Goal: Task Accomplishment & Management: Complete application form

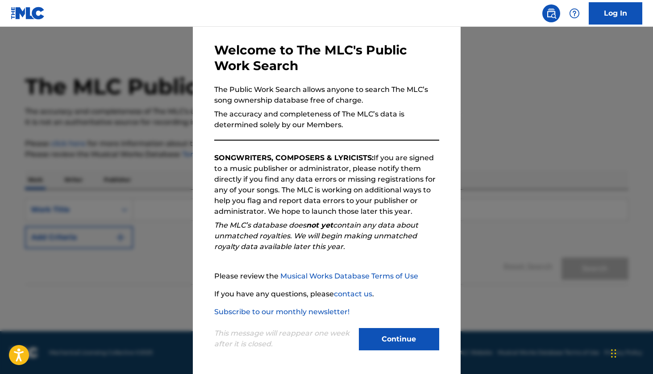
scroll to position [34, 0]
click at [404, 334] on button "Continue" at bounding box center [399, 339] width 80 height 22
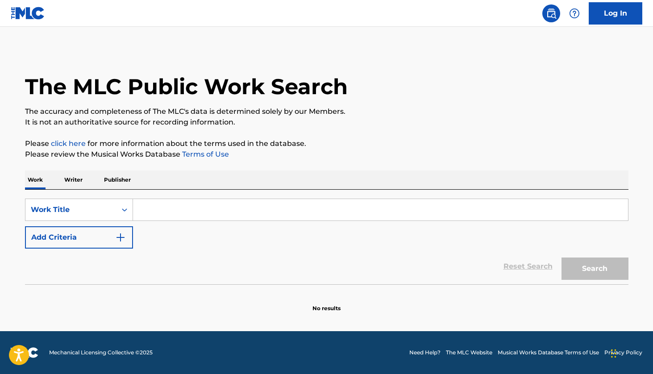
scroll to position [0, 0]
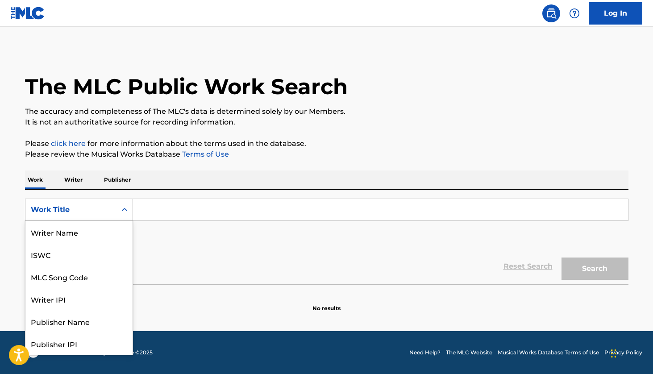
click at [116, 205] on div "Search Form" at bounding box center [124, 209] width 16 height 21
click at [99, 261] on div "Writer IPI" at bounding box center [78, 254] width 107 height 22
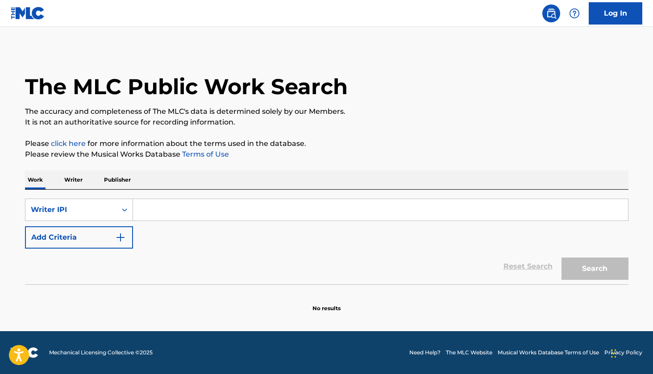
click at [211, 212] on input "Search Form" at bounding box center [380, 209] width 495 height 21
paste input "594182424"
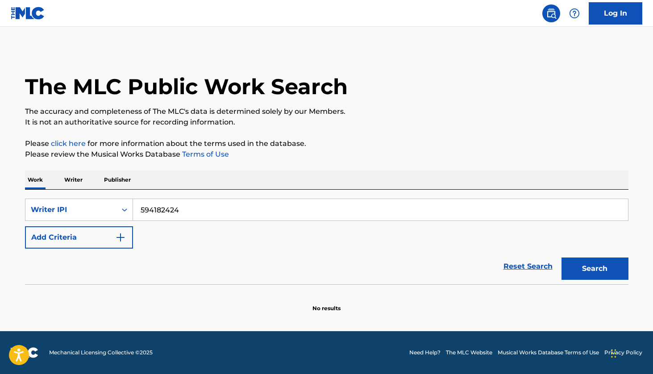
click at [585, 274] on button "Search" at bounding box center [594, 268] width 67 height 22
click at [247, 205] on input "594182424" at bounding box center [380, 209] width 495 height 21
paste input "620"
click at [594, 269] on button "Search" at bounding box center [594, 268] width 67 height 22
click at [257, 202] on input "594182620" at bounding box center [380, 209] width 495 height 21
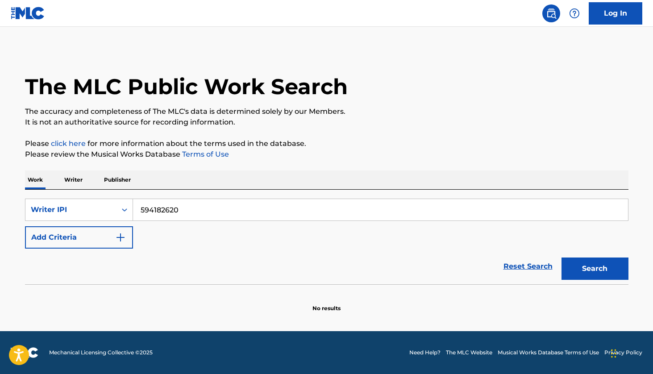
paste input "522"
click at [594, 269] on button "Search" at bounding box center [594, 268] width 67 height 22
paste input "1156514563"
type input "1156514563"
click at [594, 269] on button "Search" at bounding box center [594, 268] width 67 height 22
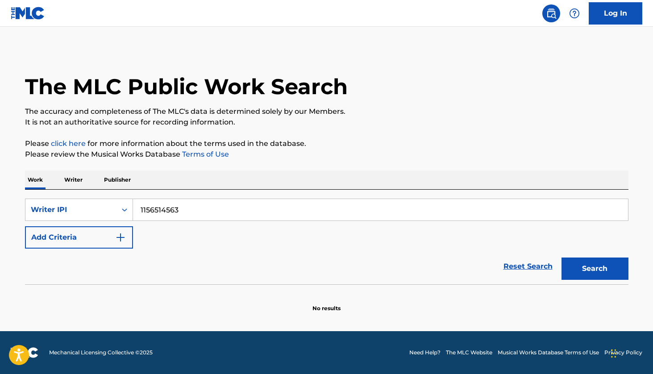
click at [603, 20] on link "Log In" at bounding box center [615, 13] width 54 height 22
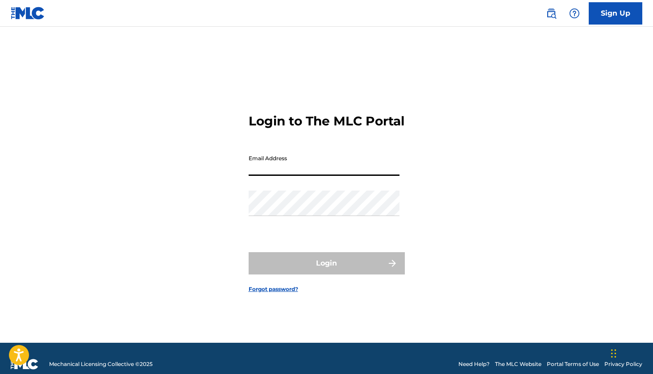
click at [387, 140] on form "Login to The MLC Portal Email Address Password Login Forgot password?" at bounding box center [326, 195] width 156 height 293
click at [546, 11] on img at bounding box center [551, 13] width 11 height 11
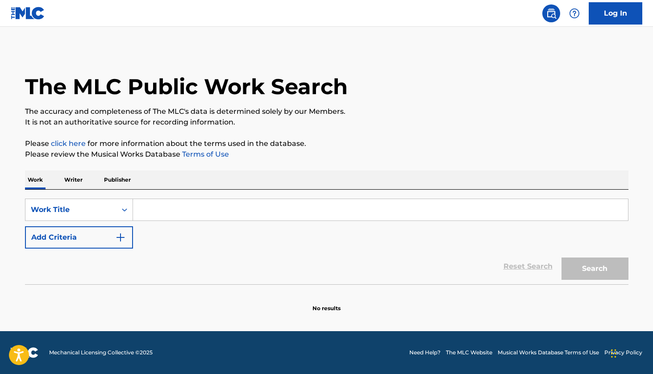
click at [578, 15] on img at bounding box center [574, 13] width 11 height 11
click at [16, 10] on img at bounding box center [28, 13] width 34 height 13
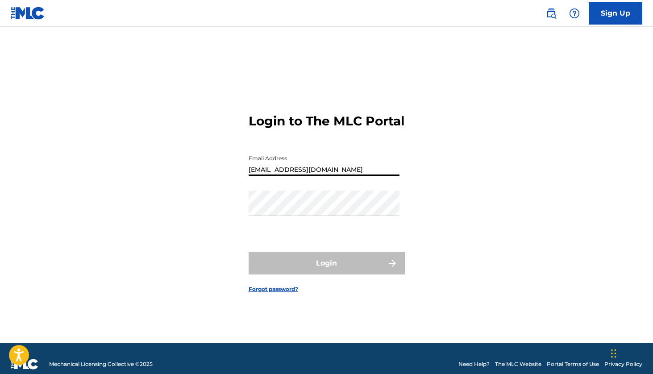
type input "[EMAIL_ADDRESS][DOMAIN_NAME]"
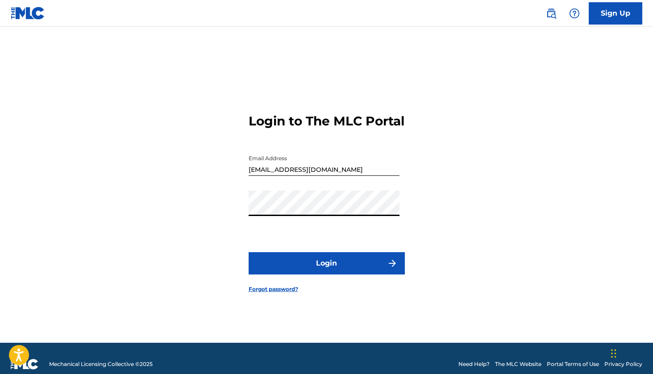
click at [326, 271] on button "Login" at bounding box center [326, 263] width 156 height 22
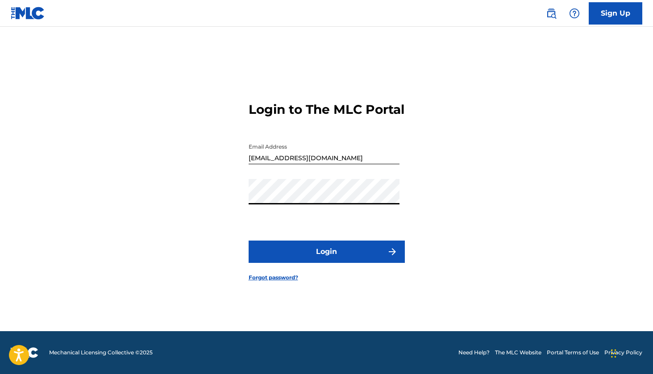
scroll to position [11, 0]
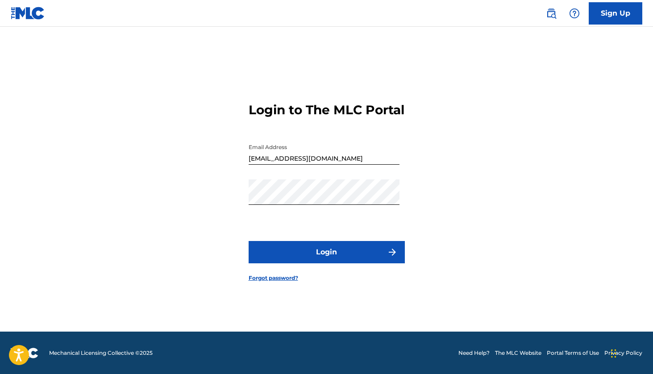
click at [611, 19] on link "Sign Up" at bounding box center [615, 13] width 54 height 22
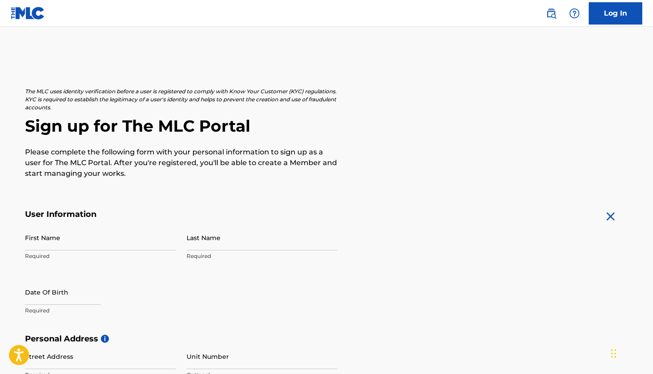
scroll to position [169, 0]
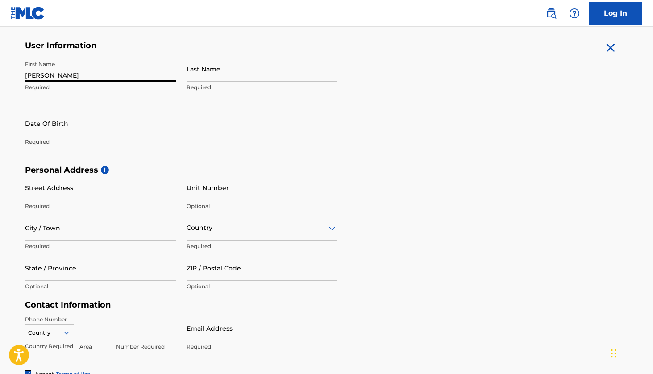
type input "[PERSON_NAME]"
type input "[DATE]"
click at [175, 152] on div "First Name [PERSON_NAME] Required Last Name [PERSON_NAME] Required Date Of Birt…" at bounding box center [181, 110] width 312 height 109
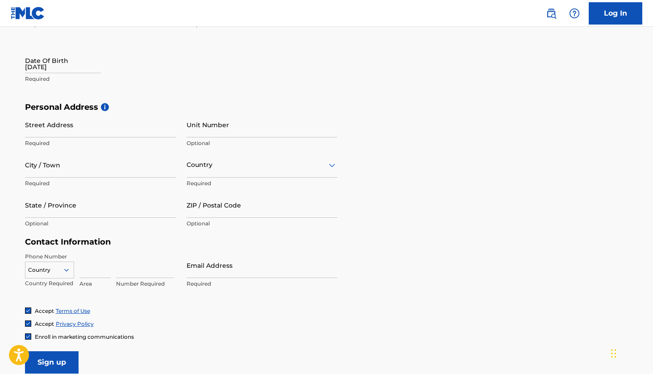
scroll to position [248, 0]
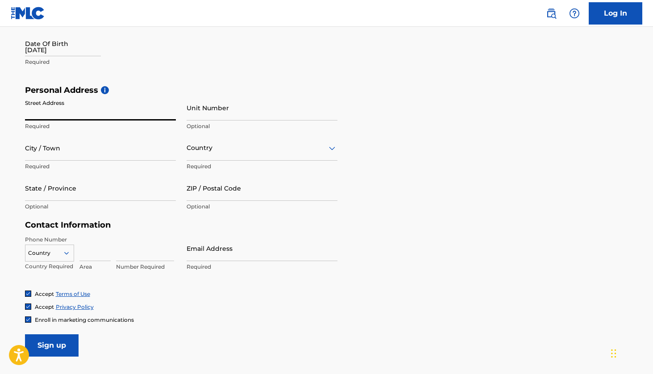
type input "9"
type input "9764 Sage [PERSON_NAME] Cir"
type input "[GEOGRAPHIC_DATA]"
type input "CA"
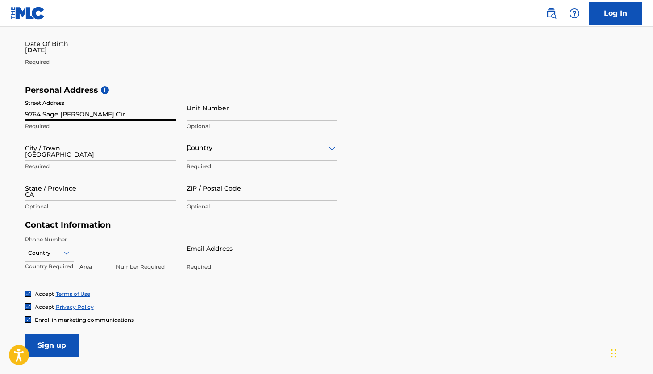
type input "95757"
type input "[GEOGRAPHIC_DATA]"
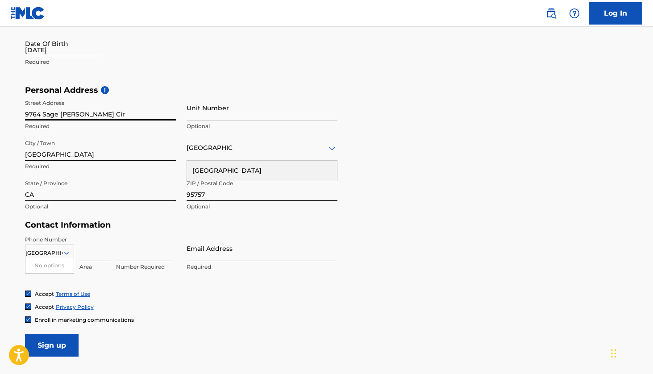
type input "9166904505"
type input "[EMAIL_ADDRESS][DOMAIN_NAME]"
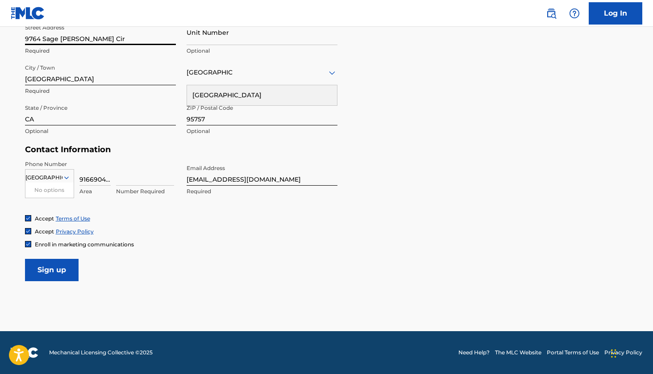
scroll to position [323, 0]
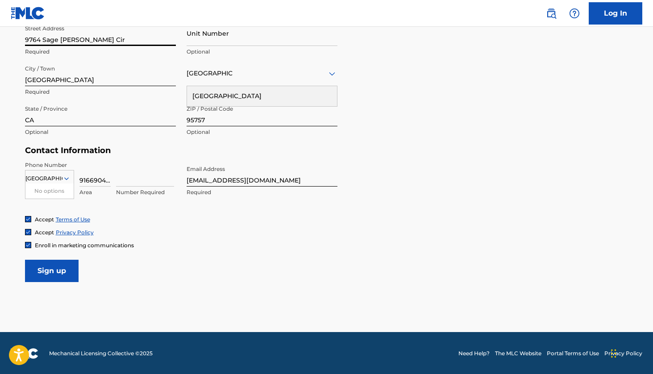
click at [115, 173] on div "United States No options Country Required 9166904505 Area Number Required" at bounding box center [100, 181] width 151 height 40
click at [102, 179] on input "9166904505" at bounding box center [94, 173] width 31 height 25
click at [94, 182] on input "9166904505" at bounding box center [94, 173] width 31 height 25
type input "916"
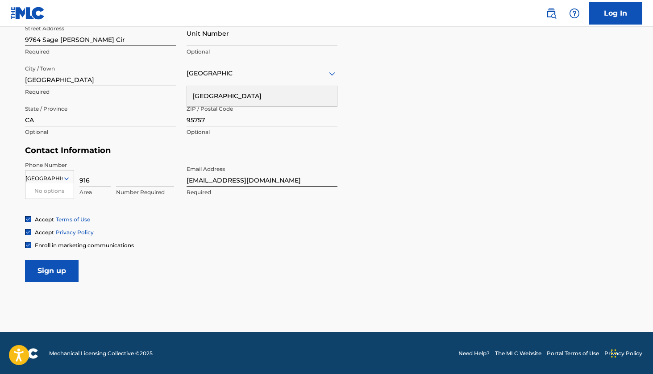
type input "5"
type input "6904505"
type input "[EMAIL_ADDRESS][DOMAIN_NAME]"
click at [145, 236] on div "Accept Terms of Use Accept Privacy Policy Enroll in marketing communications" at bounding box center [326, 231] width 603 height 33
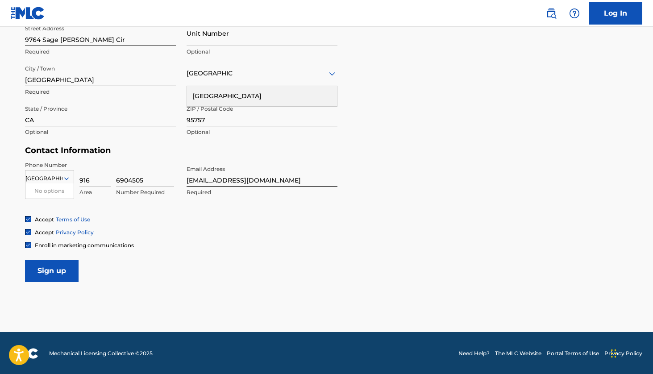
click at [30, 247] on div at bounding box center [28, 245] width 6 height 6
click at [66, 268] on input "Sign up" at bounding box center [52, 271] width 54 height 22
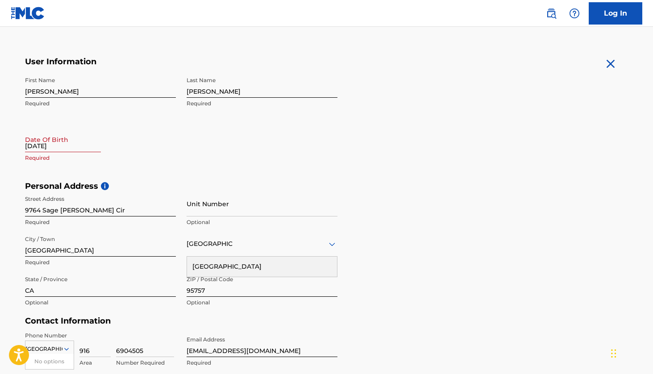
scroll to position [152, 0]
click at [51, 151] on input "[DATE]" at bounding box center [63, 139] width 76 height 25
select select "8"
select select "2025"
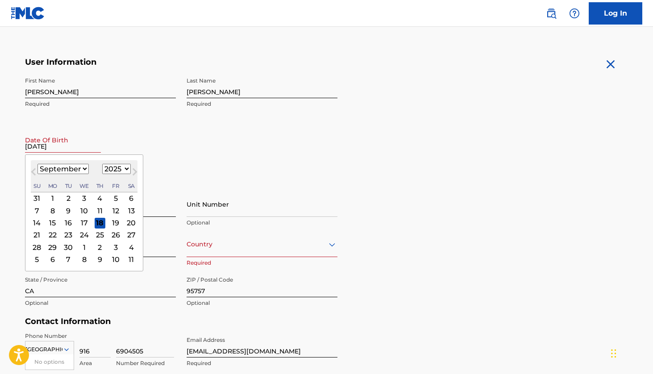
select select "4"
click at [36, 246] on div "25" at bounding box center [36, 247] width 11 height 11
type input "[DATE]"
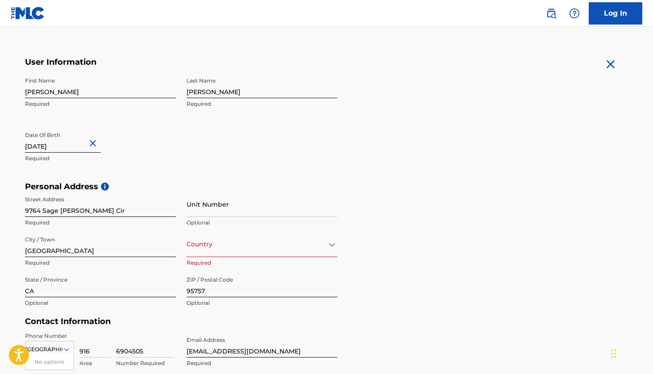
click at [58, 146] on input "[DATE]" at bounding box center [63, 139] width 76 height 25
select select "4"
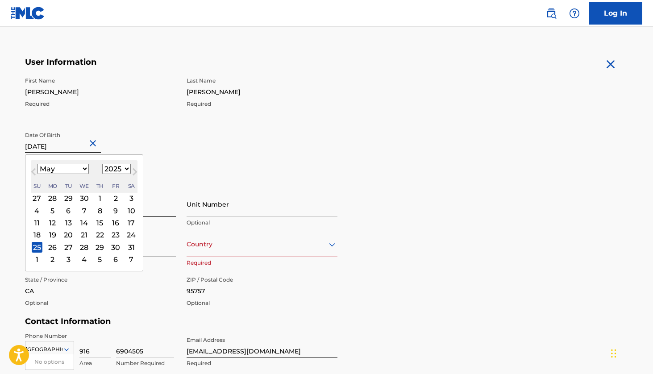
select select "1979"
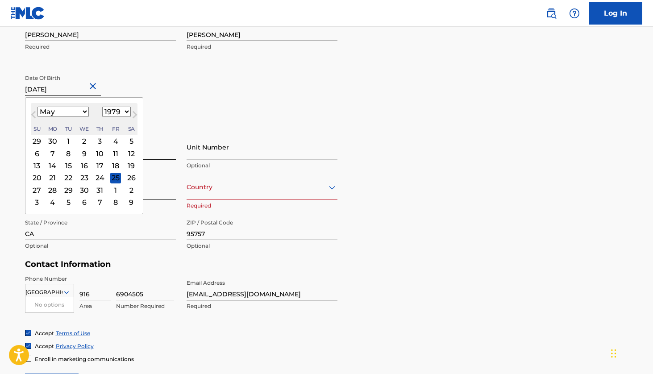
scroll to position [217, 0]
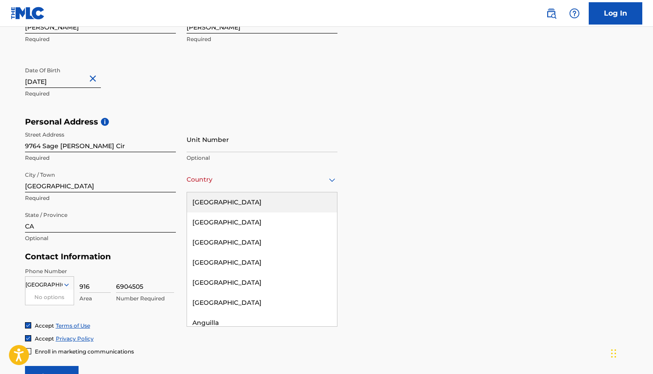
click at [207, 190] on div "Country" at bounding box center [261, 179] width 151 height 25
click at [211, 198] on div "[GEOGRAPHIC_DATA]" at bounding box center [262, 202] width 150 height 20
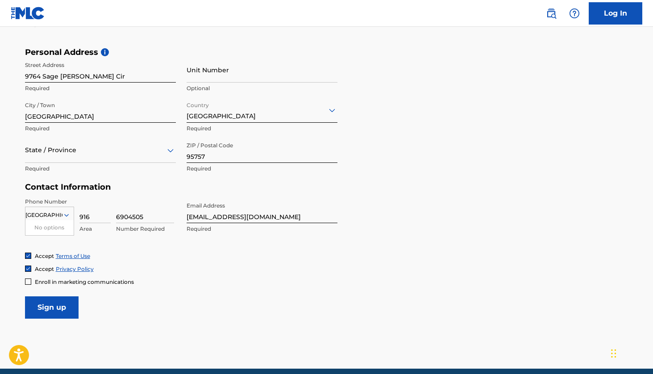
scroll to position [309, 0]
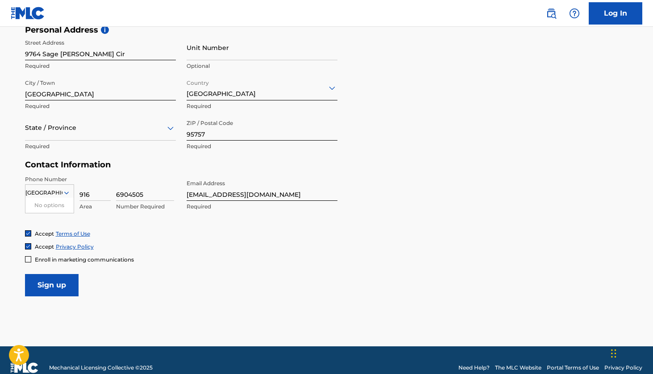
click at [101, 128] on div at bounding box center [100, 127] width 151 height 11
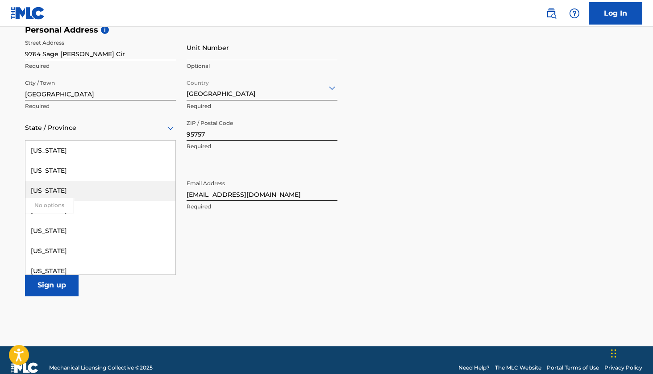
scroll to position [311, 0]
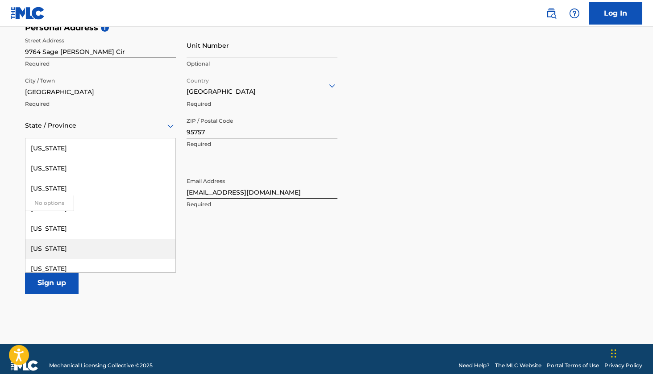
click at [56, 243] on div "[US_STATE]" at bounding box center [100, 249] width 150 height 20
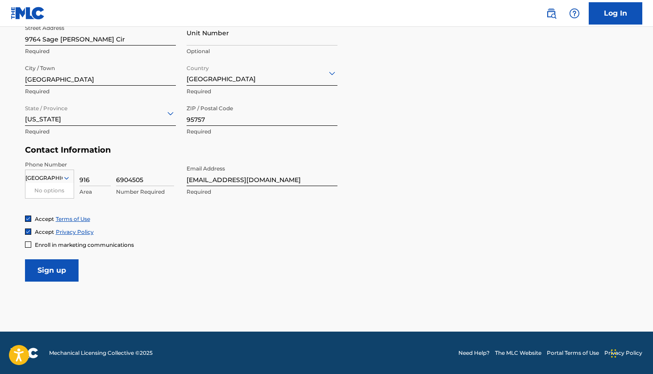
scroll to position [323, 0]
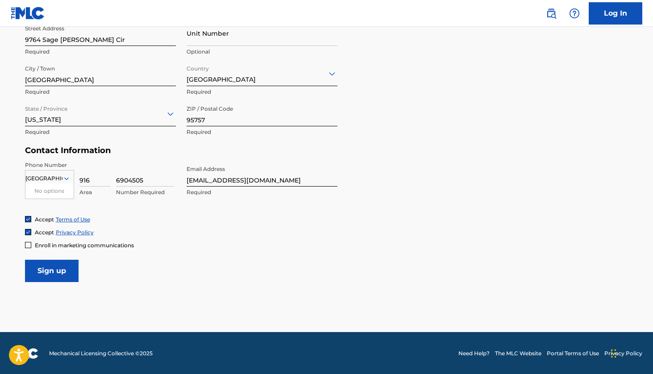
click at [53, 178] on input "[GEOGRAPHIC_DATA]" at bounding box center [43, 178] width 37 height 8
click at [68, 175] on icon at bounding box center [66, 178] width 8 height 8
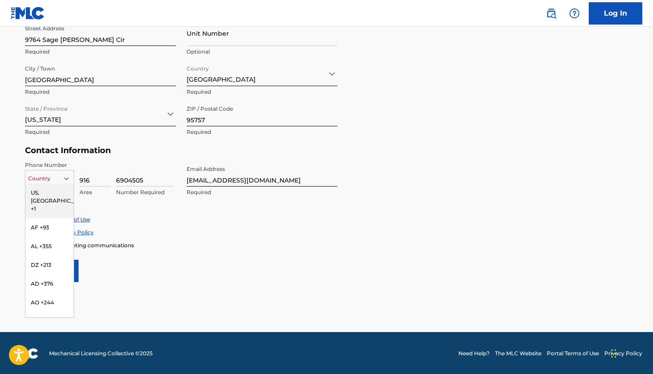
click at [69, 176] on icon at bounding box center [66, 178] width 8 height 8
click at [55, 190] on div "US, [GEOGRAPHIC_DATA] +1" at bounding box center [49, 200] width 48 height 35
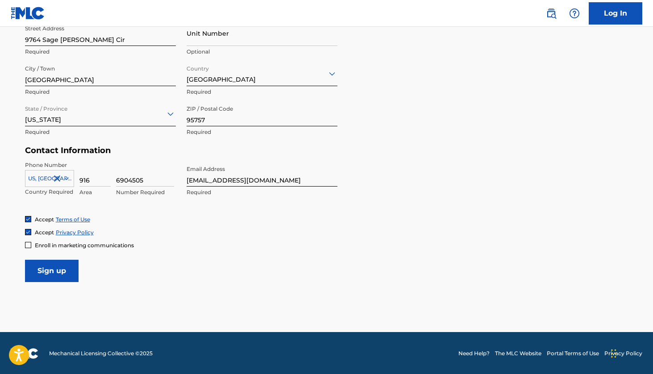
click at [51, 270] on input "Sign up" at bounding box center [52, 271] width 54 height 22
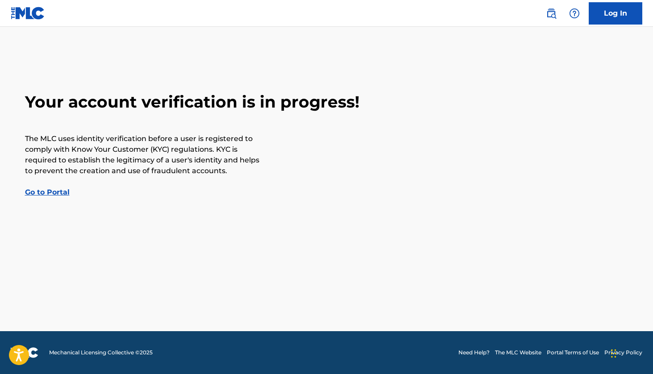
click at [49, 195] on link "Go to Portal" at bounding box center [47, 192] width 45 height 8
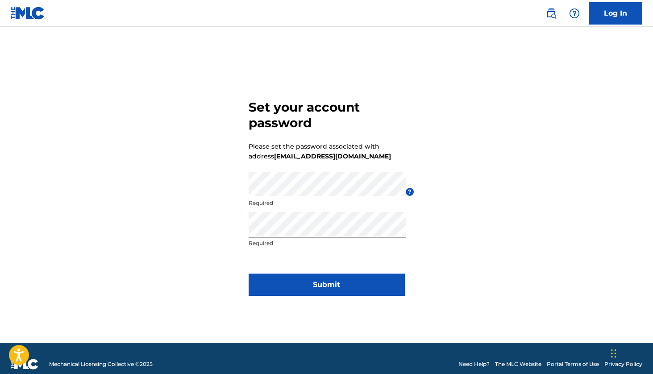
click at [374, 281] on button "Submit" at bounding box center [326, 284] width 156 height 22
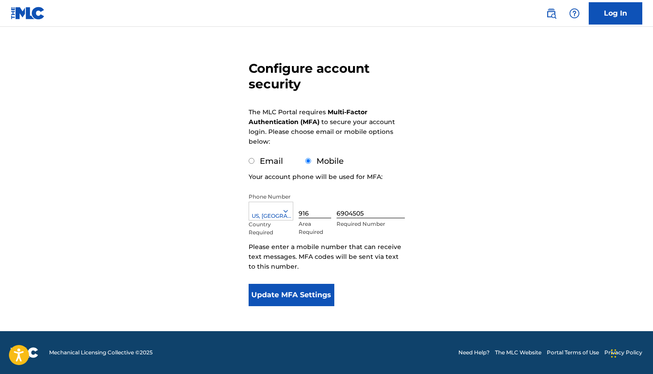
scroll to position [55, 0]
click at [231, 252] on div "Configure account security The MLC Portal requires Multi-Factor Authentication …" at bounding box center [326, 162] width 624 height 337
click at [231, 251] on div "Configure account security The MLC Portal requires Multi-Factor Authentication …" at bounding box center [326, 162] width 624 height 337
click at [231, 250] on div "Configure account security The MLC Portal requires Multi-Factor Authentication …" at bounding box center [326, 162] width 624 height 337
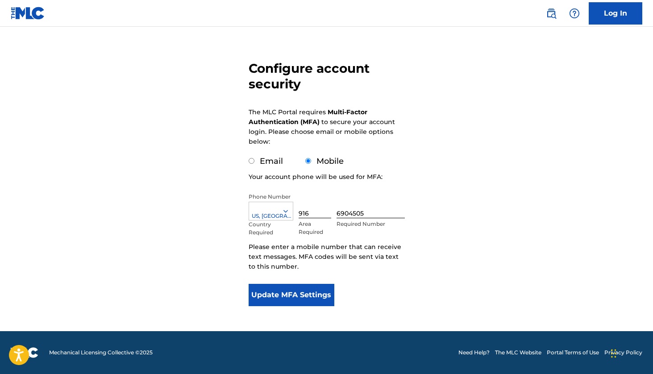
click at [228, 251] on div "Configure account security The MLC Portal requires Multi-Factor Authentication …" at bounding box center [326, 162] width 624 height 337
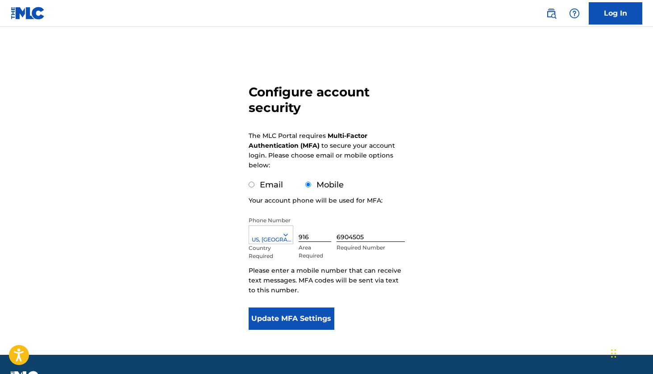
scroll to position [31, 0]
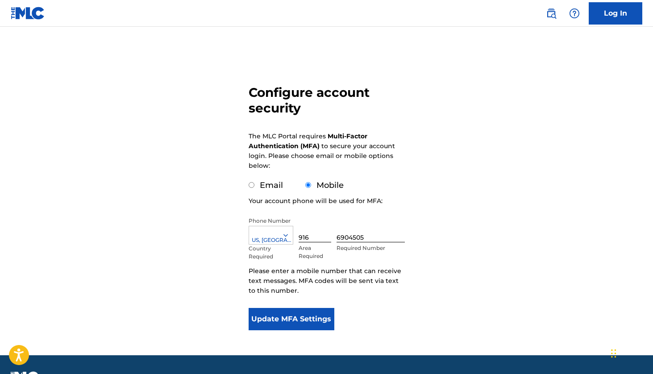
click at [287, 318] on button "Update MFA Settings" at bounding box center [291, 319] width 86 height 22
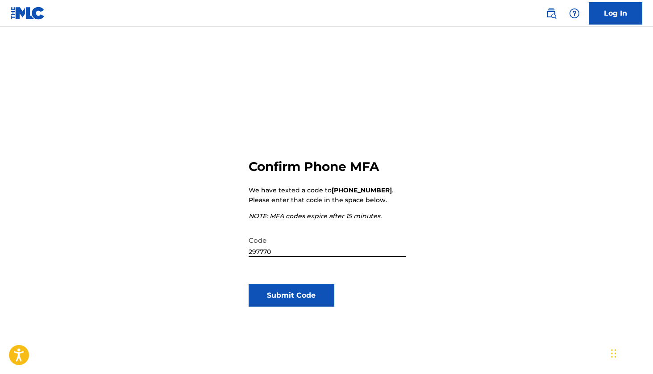
type input "297770"
click at [314, 294] on button "Submit Code" at bounding box center [291, 295] width 86 height 22
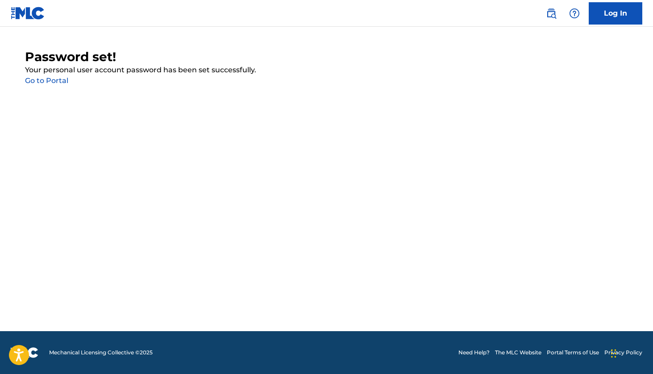
click at [56, 82] on link "Go to Portal" at bounding box center [46, 80] width 43 height 8
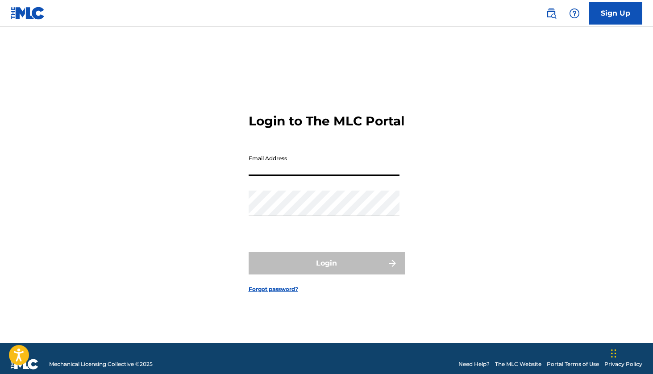
type input "[EMAIL_ADDRESS][DOMAIN_NAME]"
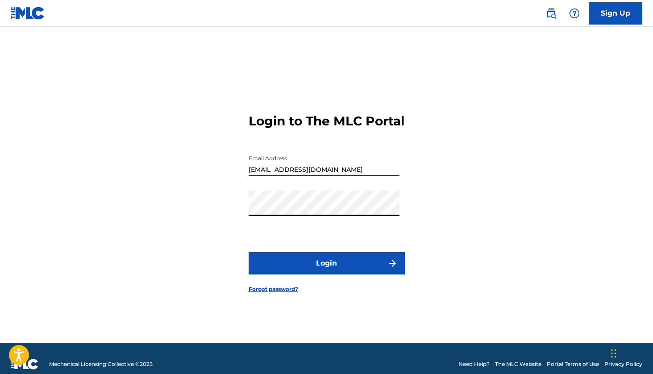
click at [343, 259] on form "Login to The MLC Portal Email Address petespaceone@gmail.com Password Login For…" at bounding box center [326, 195] width 156 height 293
click at [343, 265] on button "Login" at bounding box center [326, 263] width 156 height 22
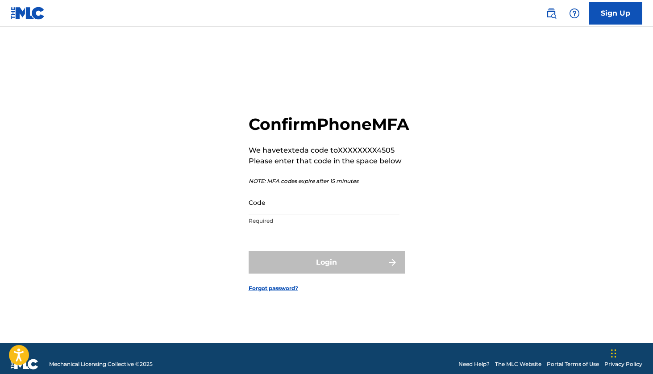
click at [331, 215] on input "Code" at bounding box center [323, 202] width 151 height 25
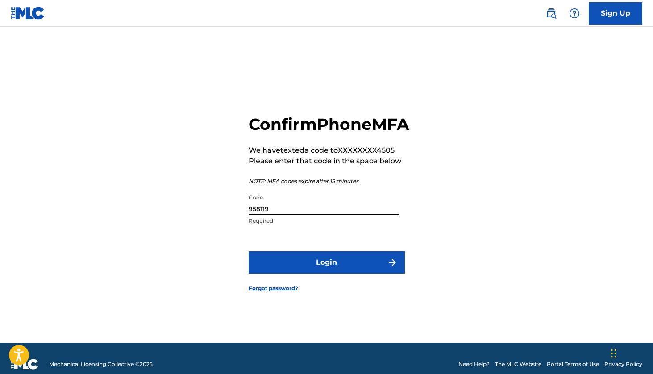
type input "958119"
click at [355, 288] on form "Confirm Phone MFA We have texted a code to XXXXXXXX4505 Please enter that code …" at bounding box center [326, 195] width 156 height 293
click at [351, 273] on button "Login" at bounding box center [326, 262] width 156 height 22
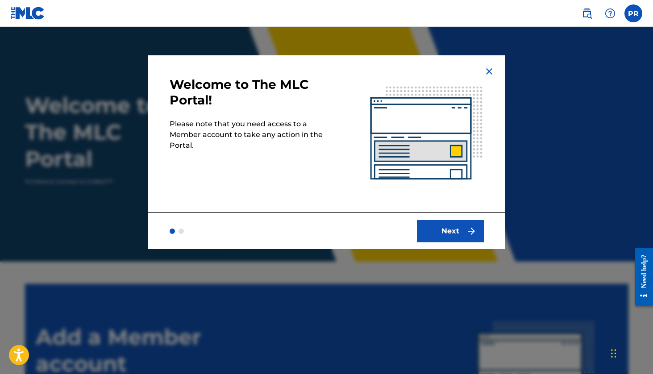
click at [450, 228] on button "Next" at bounding box center [450, 231] width 67 height 22
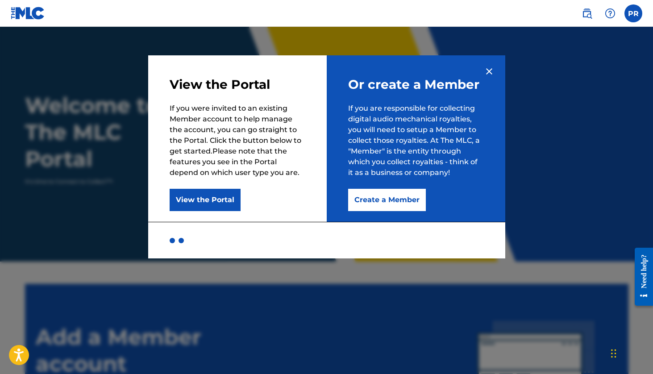
click at [492, 70] on img at bounding box center [489, 71] width 11 height 11
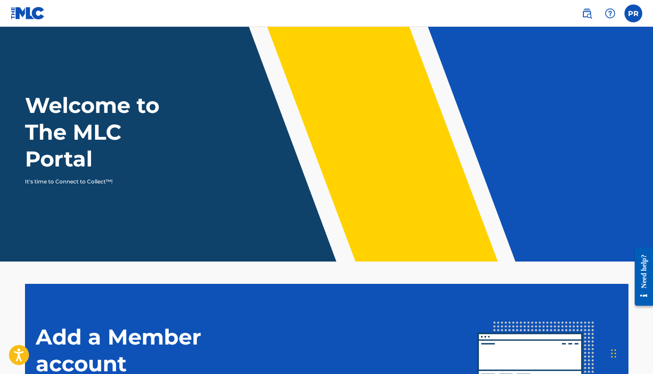
click at [25, 13] on img at bounding box center [28, 13] width 34 height 13
